Goal: Task Accomplishment & Management: Check status

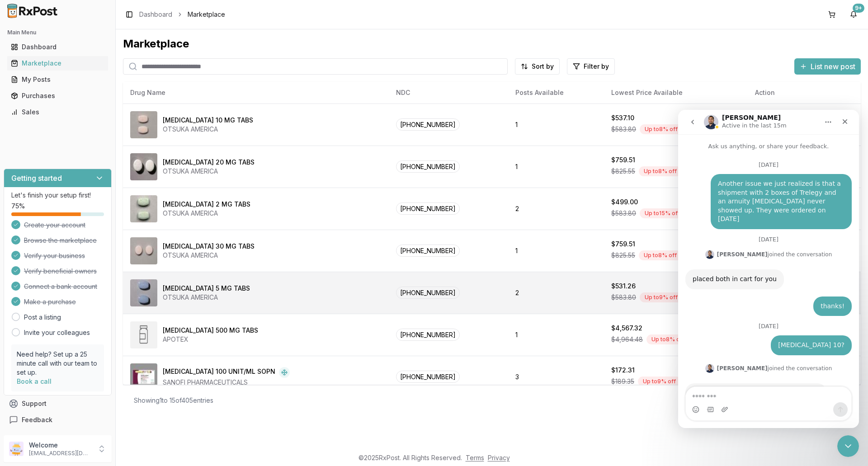
scroll to position [7622, 0]
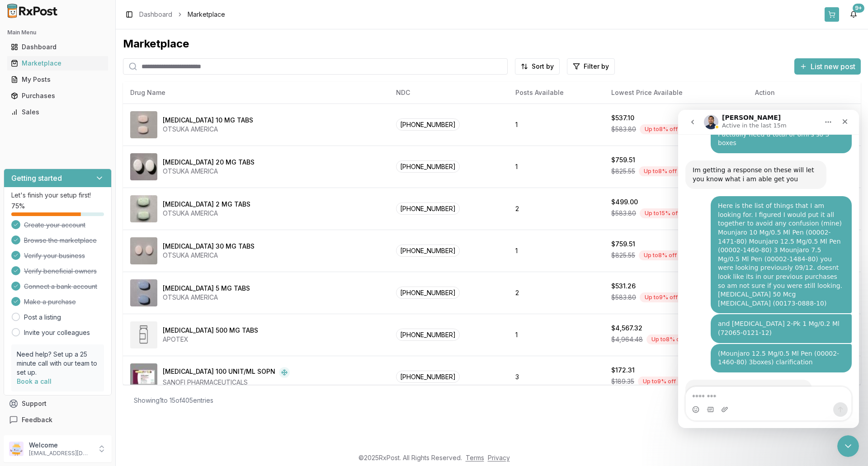
click at [834, 16] on button at bounding box center [832, 14] width 14 height 14
click at [169, 66] on input "search" at bounding box center [315, 66] width 385 height 16
paste input "*******"
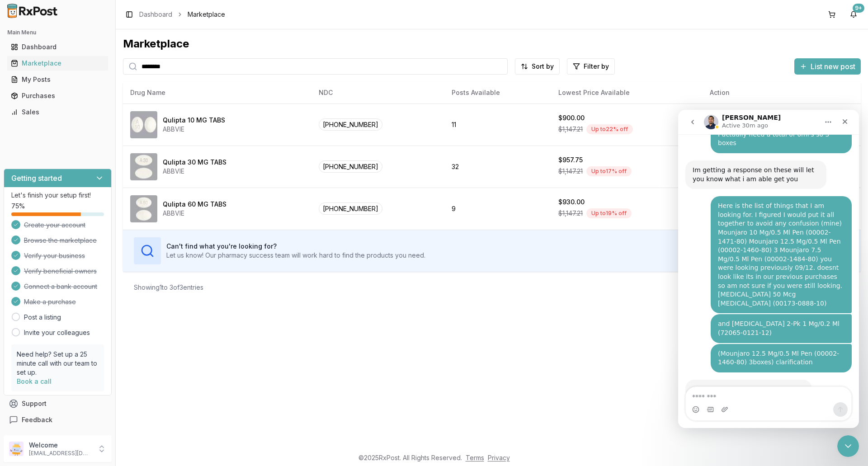
type input "*******"
click at [40, 95] on div "Purchases" at bounding box center [58, 95] width 94 height 9
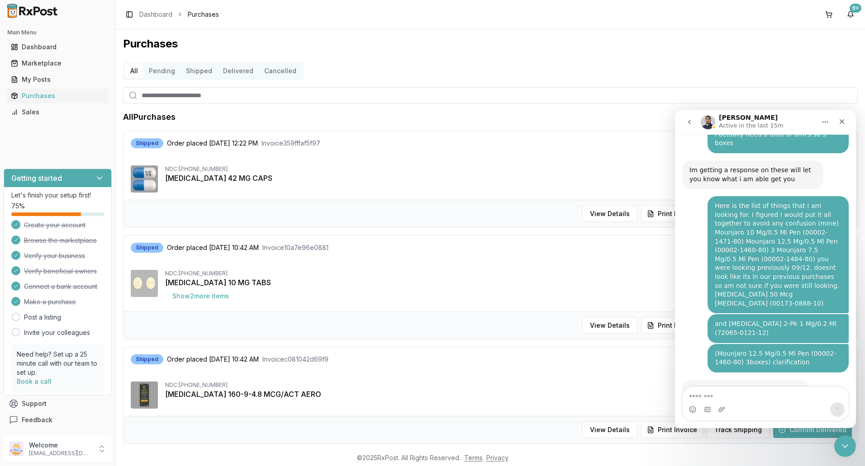
click at [344, 186] on div "NDC: [PHONE_NUMBER] [MEDICAL_DATA] 42 MG CAPS" at bounding box center [490, 179] width 719 height 27
click at [842, 123] on icon "Close" at bounding box center [841, 121] width 7 height 7
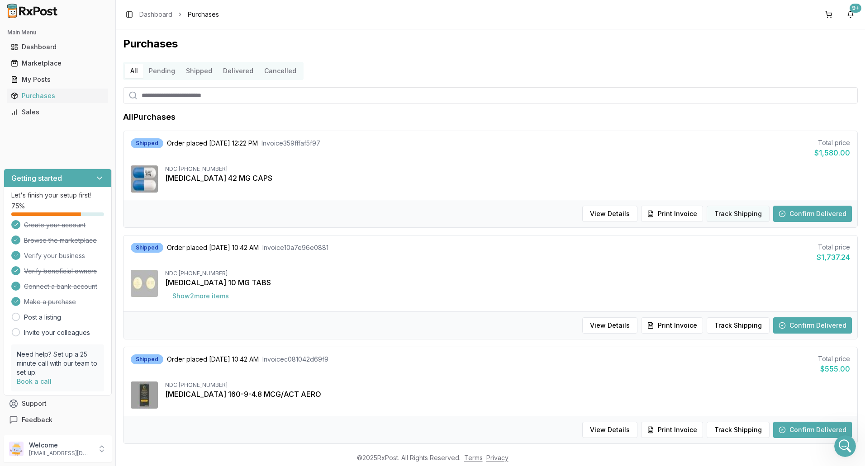
click at [726, 214] on button "Track Shipping" at bounding box center [737, 214] width 63 height 16
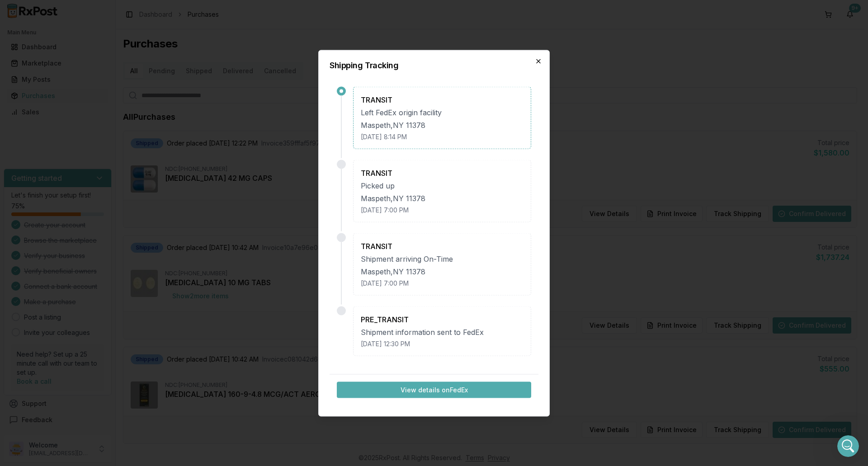
click at [539, 62] on icon "button" at bounding box center [538, 60] width 7 height 7
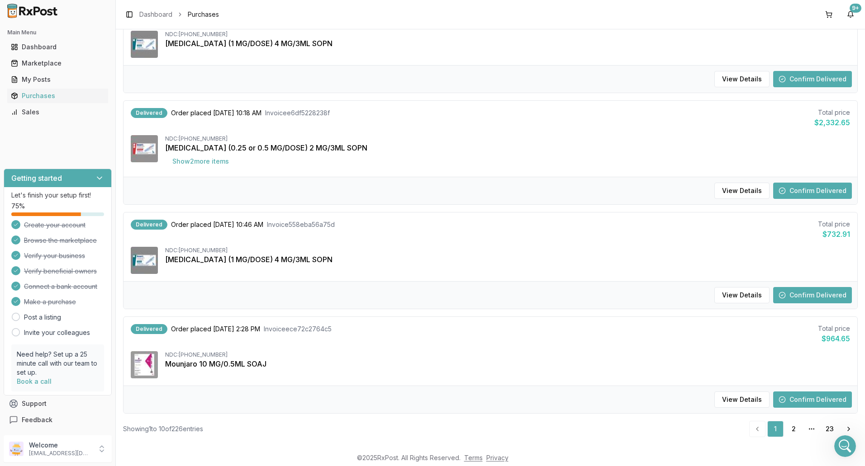
scroll to position [787, 0]
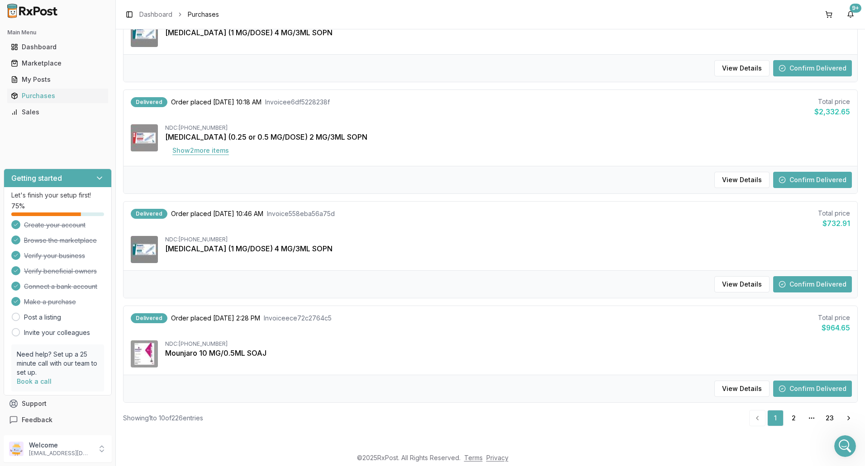
click at [227, 150] on button "Show 2 more item s" at bounding box center [200, 150] width 71 height 16
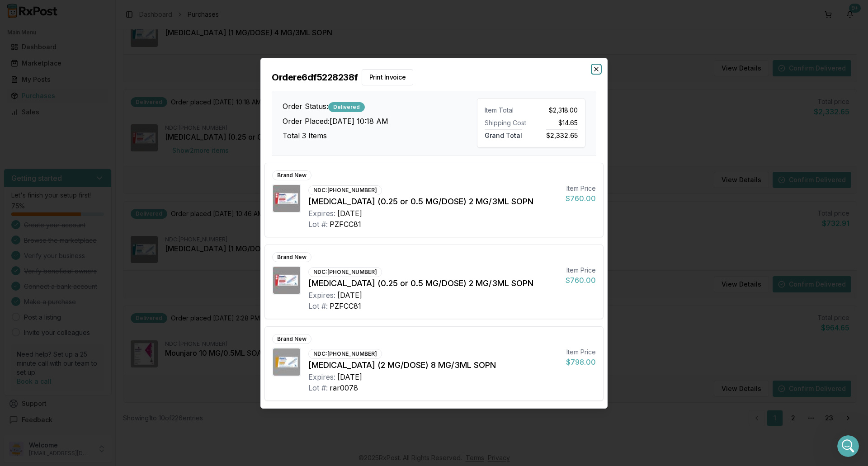
click at [594, 70] on icon "button" at bounding box center [596, 69] width 7 height 7
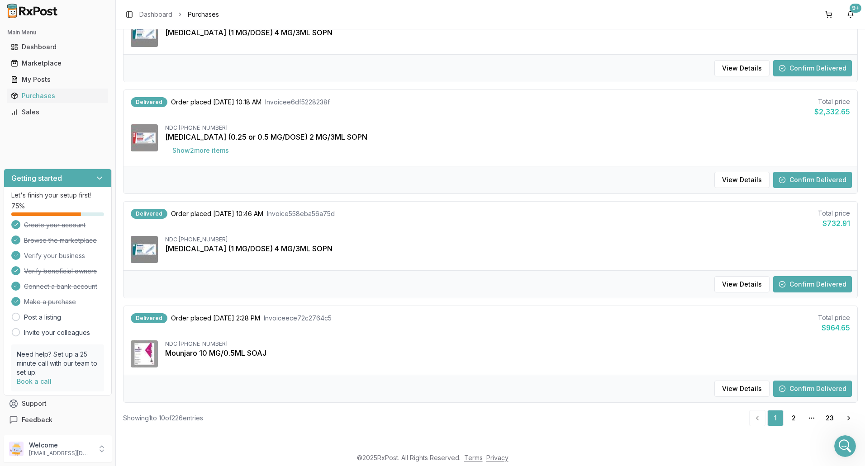
click at [793, 180] on button "Confirm Delivered" at bounding box center [812, 180] width 79 height 16
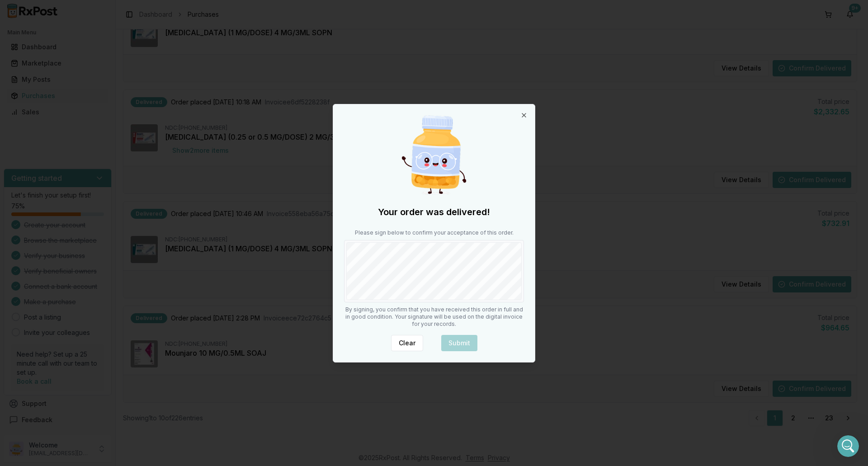
click at [560, 298] on body "Main Menu Dashboard Marketplace My Posts Purchases Sales Getting started Let's …" at bounding box center [432, 233] width 865 height 466
drag, startPoint x: 458, startPoint y: 339, endPoint x: 453, endPoint y: 341, distance: 5.3
click at [454, 341] on button "Submit" at bounding box center [459, 343] width 36 height 16
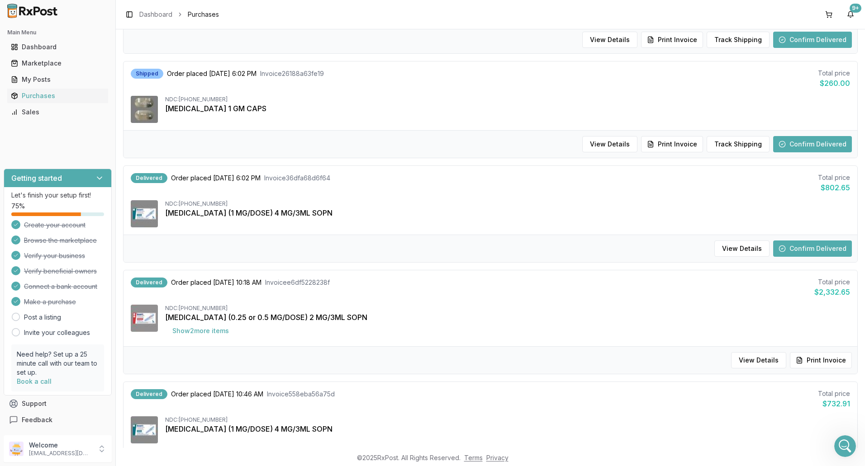
scroll to position [606, 0]
click at [786, 248] on button "Confirm Delivered" at bounding box center [812, 249] width 79 height 16
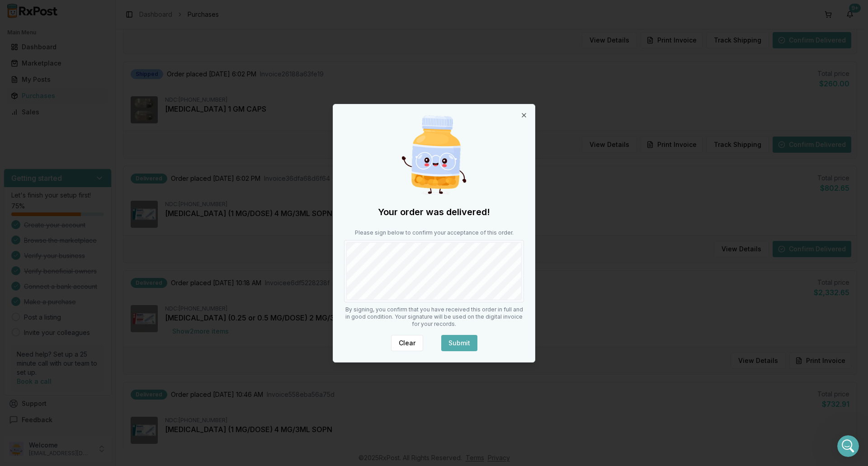
click at [462, 341] on button "Submit" at bounding box center [459, 343] width 36 height 16
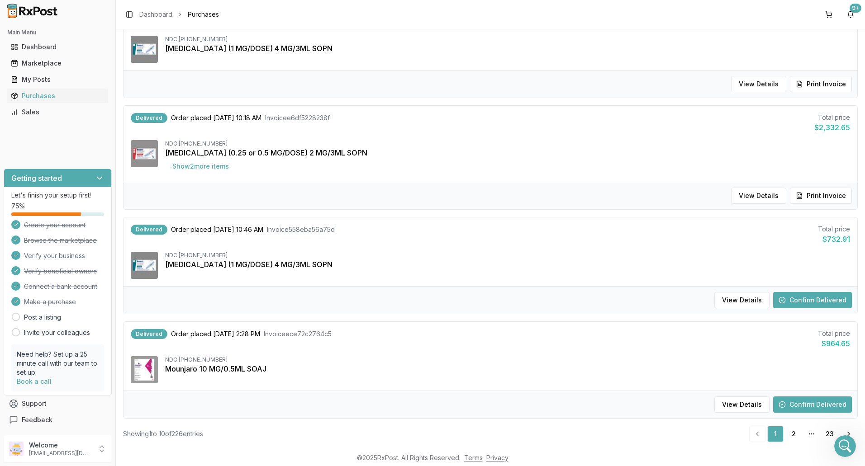
scroll to position [787, 0]
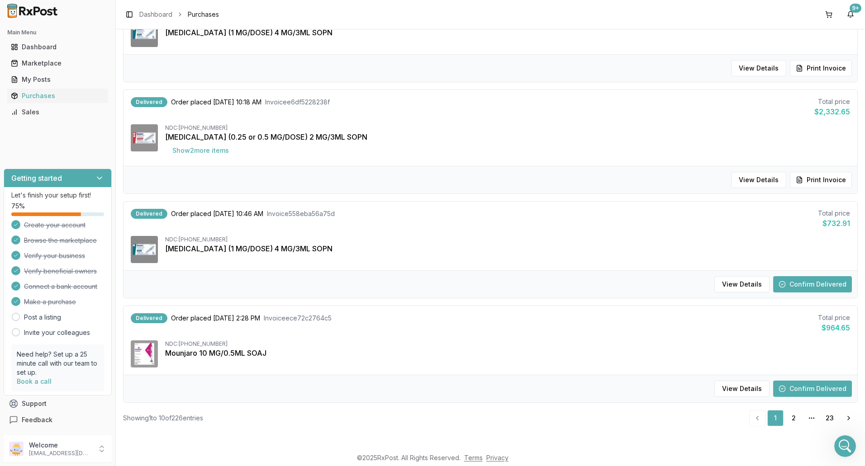
click at [824, 392] on button "Confirm Delivered" at bounding box center [812, 389] width 79 height 16
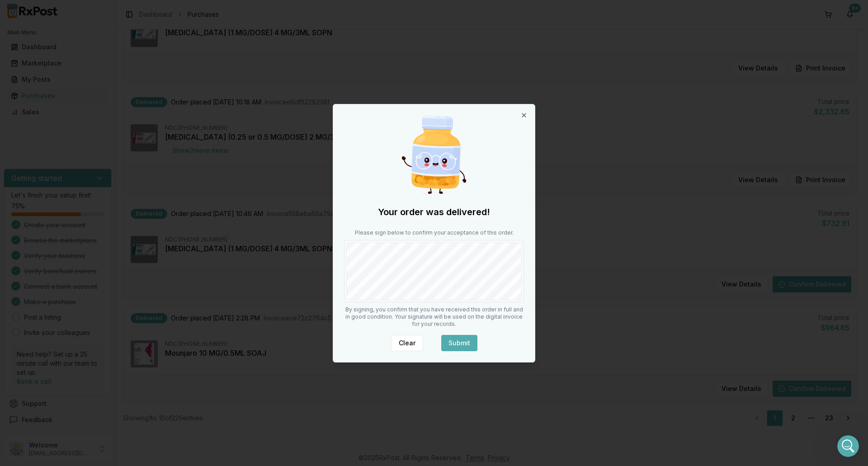
click at [459, 343] on button "Submit" at bounding box center [459, 343] width 36 height 16
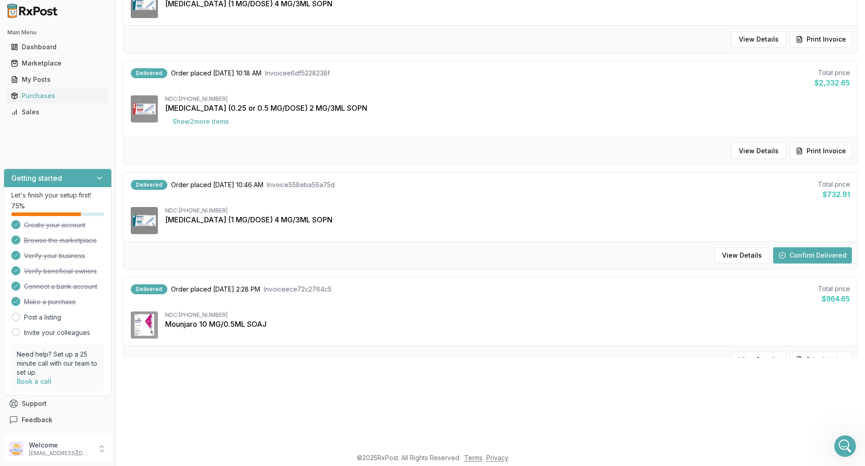
scroll to position [742, 0]
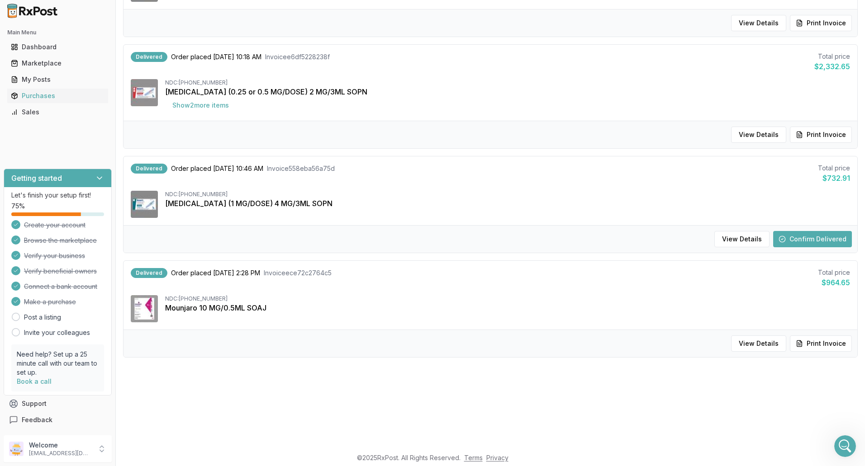
click at [800, 239] on button "Confirm Delivered" at bounding box center [812, 239] width 79 height 16
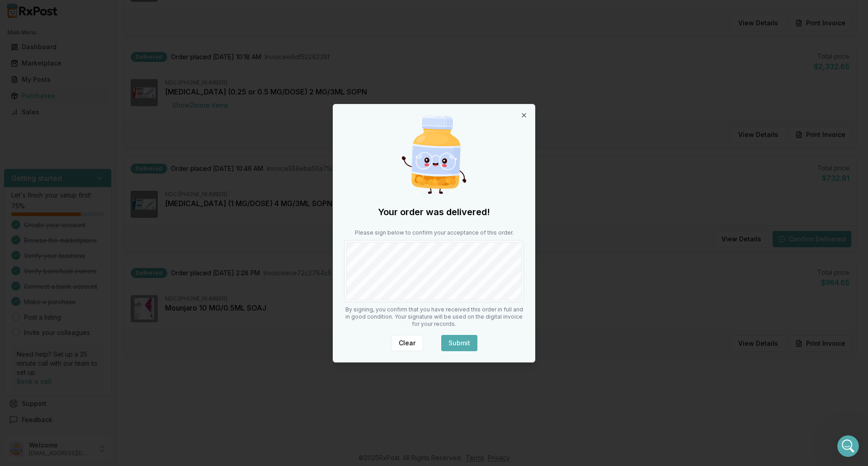
click at [468, 343] on button "Submit" at bounding box center [459, 343] width 36 height 16
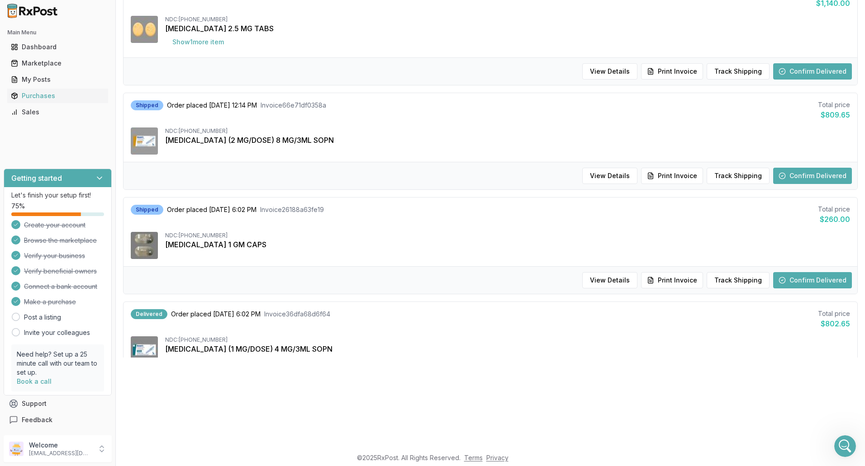
scroll to position [335, 0]
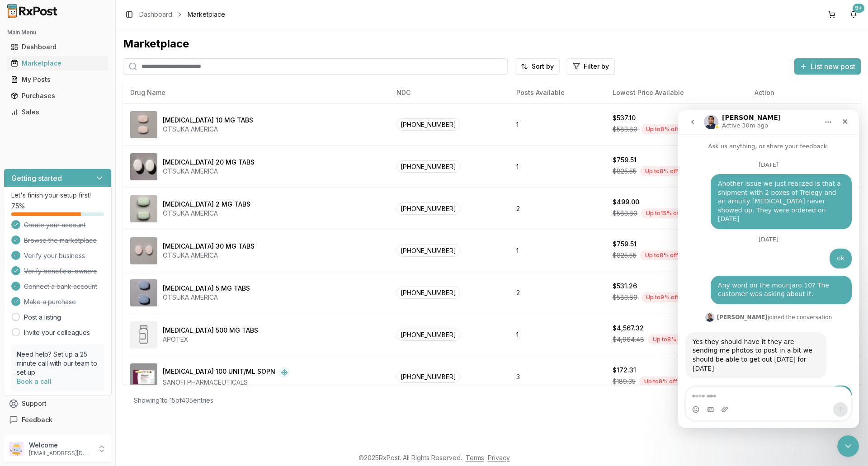
scroll to position [6998, 0]
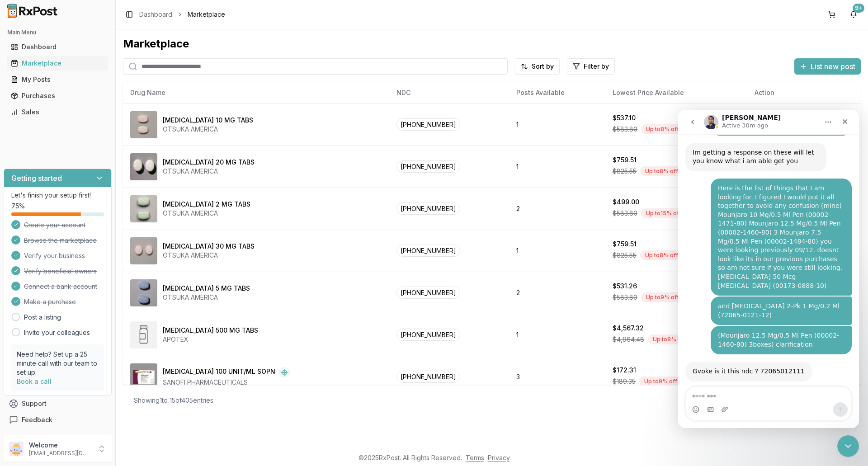
click at [177, 62] on input "search" at bounding box center [315, 66] width 385 height 16
paste input "*******"
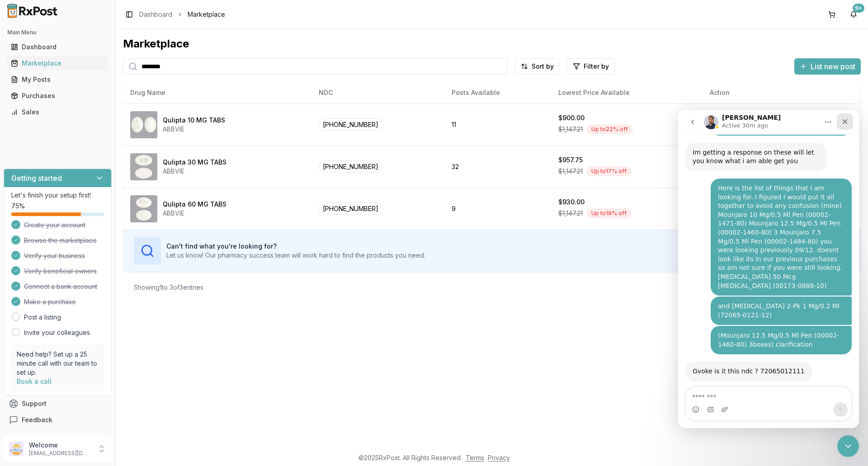
type input "*******"
drag, startPoint x: 843, startPoint y: 118, endPoint x: 1521, endPoint y: 229, distance: 687.3
click at [843, 119] on icon "Close" at bounding box center [845, 121] width 7 height 7
